Goal: Use online tool/utility: Utilize a website feature to perform a specific function

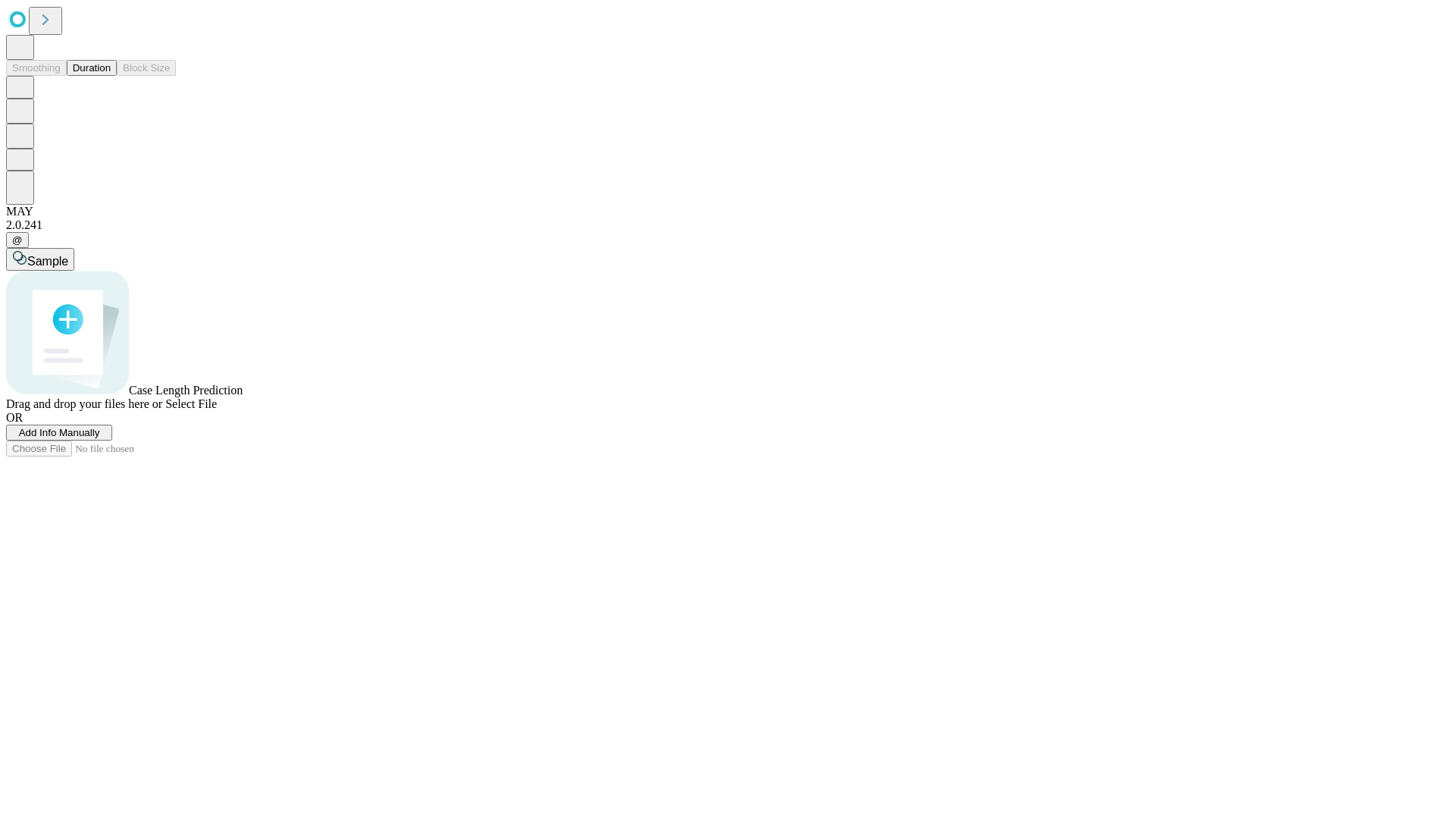
click at [217, 410] on span "Select File" at bounding box center [191, 403] width 51 height 13
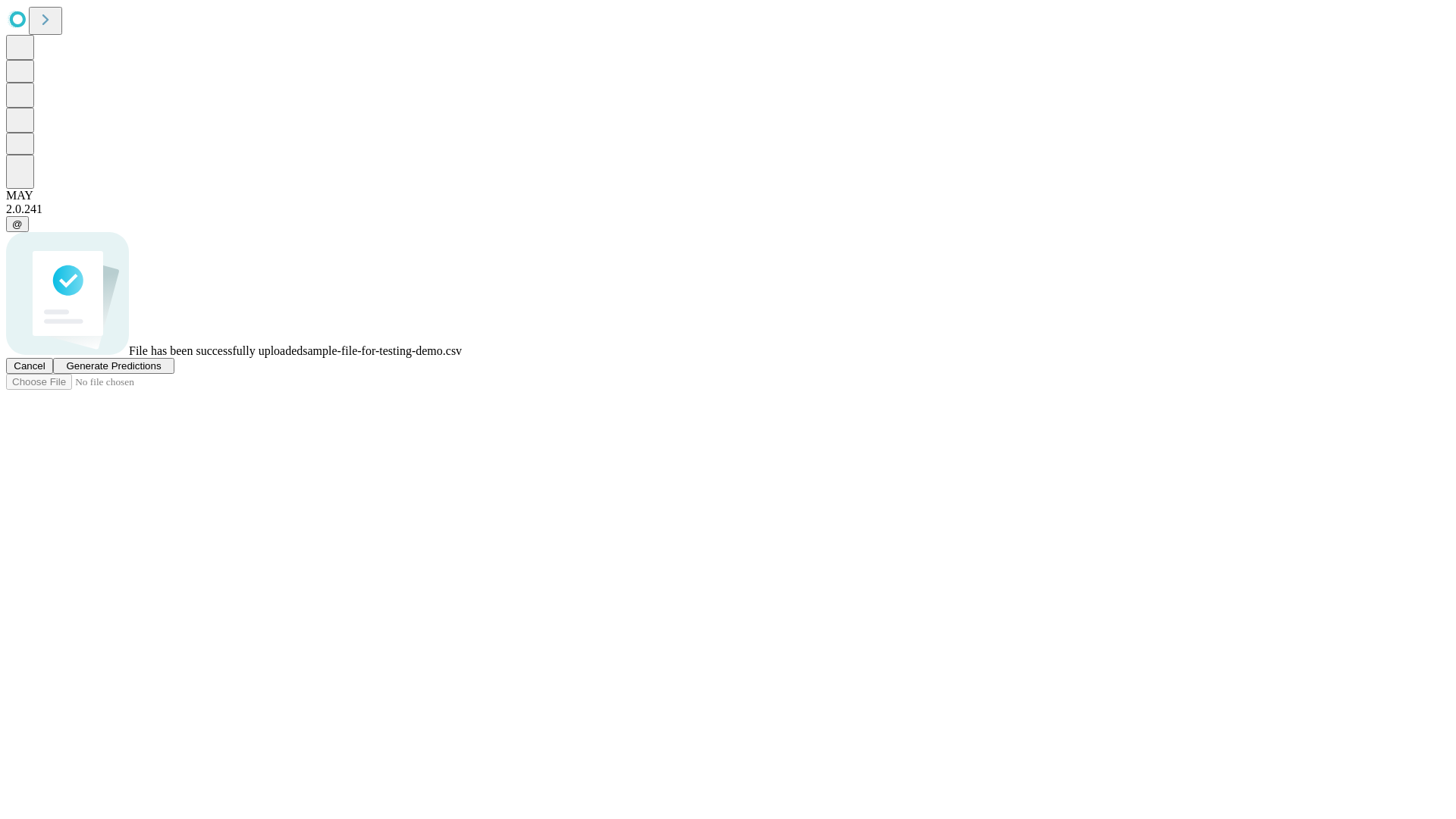
click at [160, 372] on span "Generate Predictions" at bounding box center [113, 365] width 95 height 11
